Goal: Connect with others: Connect with others

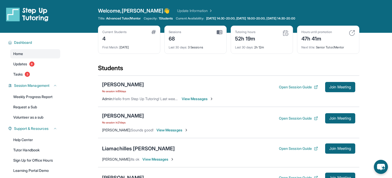
scroll to position [24, 0]
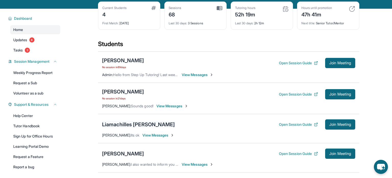
click at [129, 121] on div "Liamachilles [PERSON_NAME]" at bounding box center [138, 124] width 73 height 7
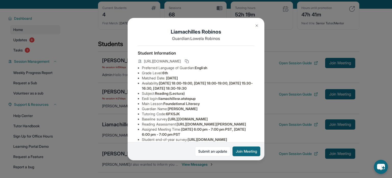
scroll to position [78, 0]
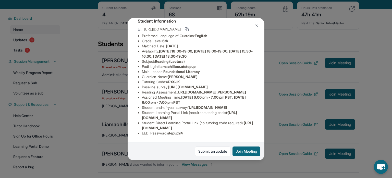
click at [256, 26] on img at bounding box center [257, 26] width 4 height 4
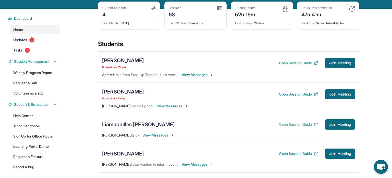
click at [299, 122] on button "Open Session Guide" at bounding box center [298, 124] width 39 height 5
click at [126, 123] on div "Liamachilles [PERSON_NAME]" at bounding box center [138, 124] width 73 height 7
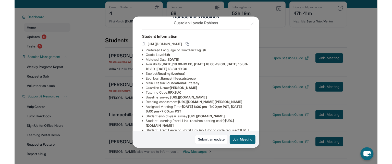
scroll to position [14, 0]
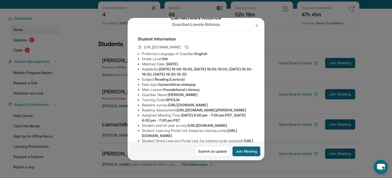
click at [257, 24] on img at bounding box center [257, 26] width 4 height 4
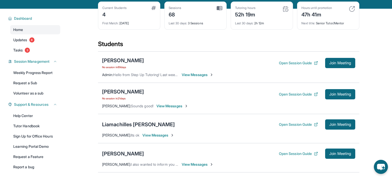
click at [343, 129] on div "Liamachilles Robinos Open Session Guide Join Meeting [PERSON_NAME] : Its ok Vie…" at bounding box center [229, 128] width 262 height 29
click at [341, 126] on span "Join Meeting" at bounding box center [341, 124] width 22 height 3
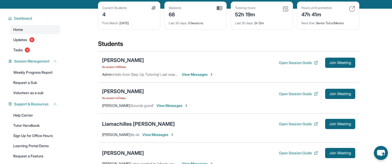
click at [120, 116] on div "Liamachilles Robinos Open Session Guide Join Meeting [PERSON_NAME] : Its ok Vie…" at bounding box center [229, 128] width 262 height 29
click at [119, 122] on div "Liamachilles [PERSON_NAME]" at bounding box center [138, 124] width 73 height 7
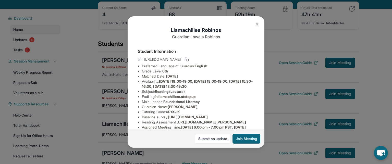
click at [255, 22] on img at bounding box center [257, 24] width 4 height 4
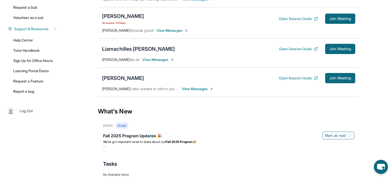
scroll to position [102, 0]
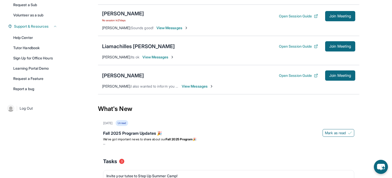
click at [192, 86] on span "View Messages" at bounding box center [198, 86] width 32 height 5
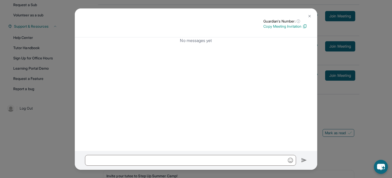
click at [310, 17] on img at bounding box center [310, 16] width 4 height 4
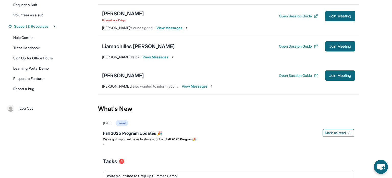
scroll to position [0, 0]
